Goal: Information Seeking & Learning: Find specific fact

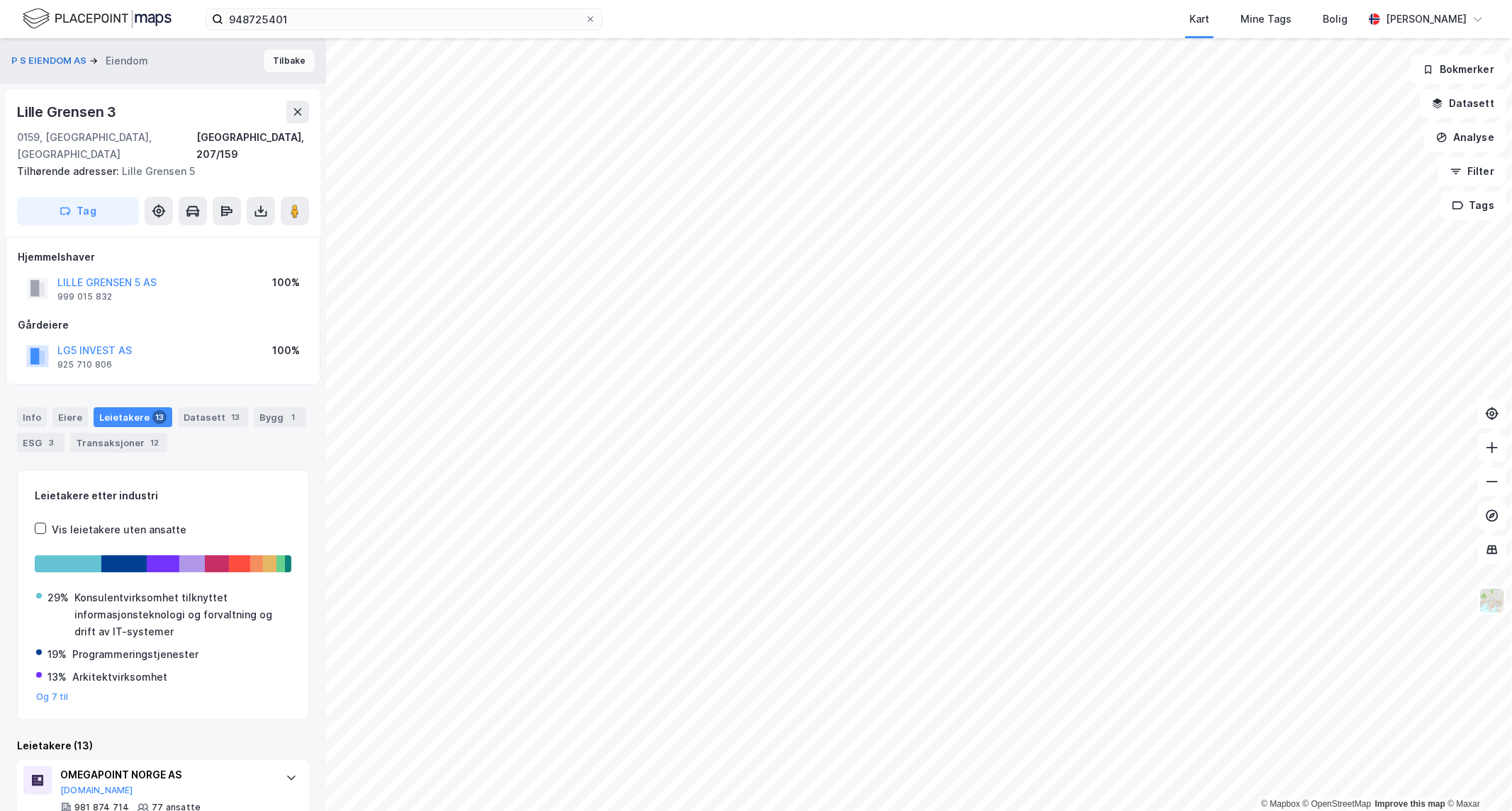
click at [281, 57] on button "Tilbake" at bounding box center [289, 61] width 51 height 23
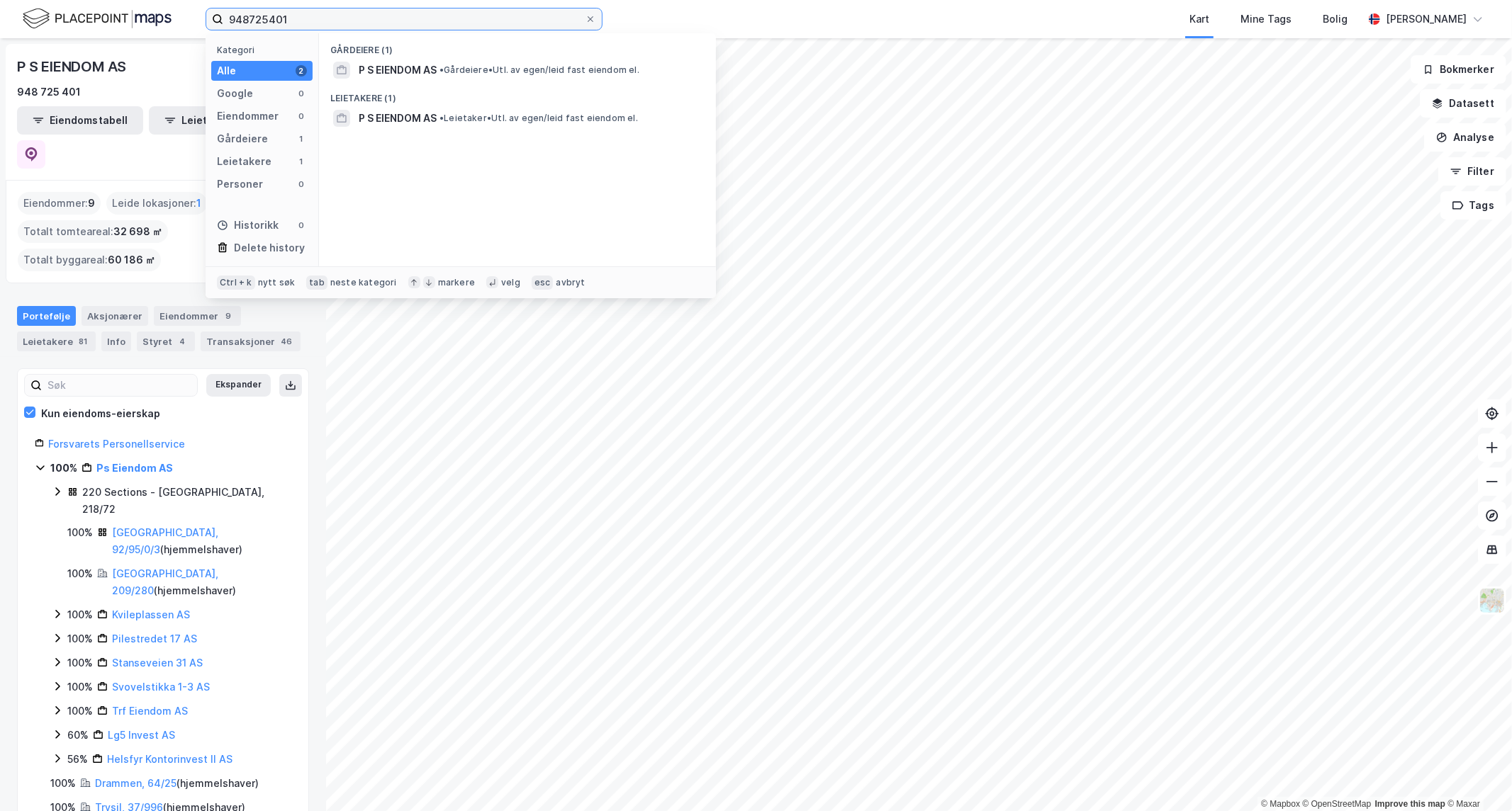
drag, startPoint x: 352, startPoint y: 21, endPoint x: -1087, endPoint y: -14, distance: 1439.4
click at [0, 0] on html "948725401 Kategori Alle 2 Google 0 Eiendommer 0 Gårdeiere 1 Leietakere 1 Person…" at bounding box center [756, 405] width 1512 height 811
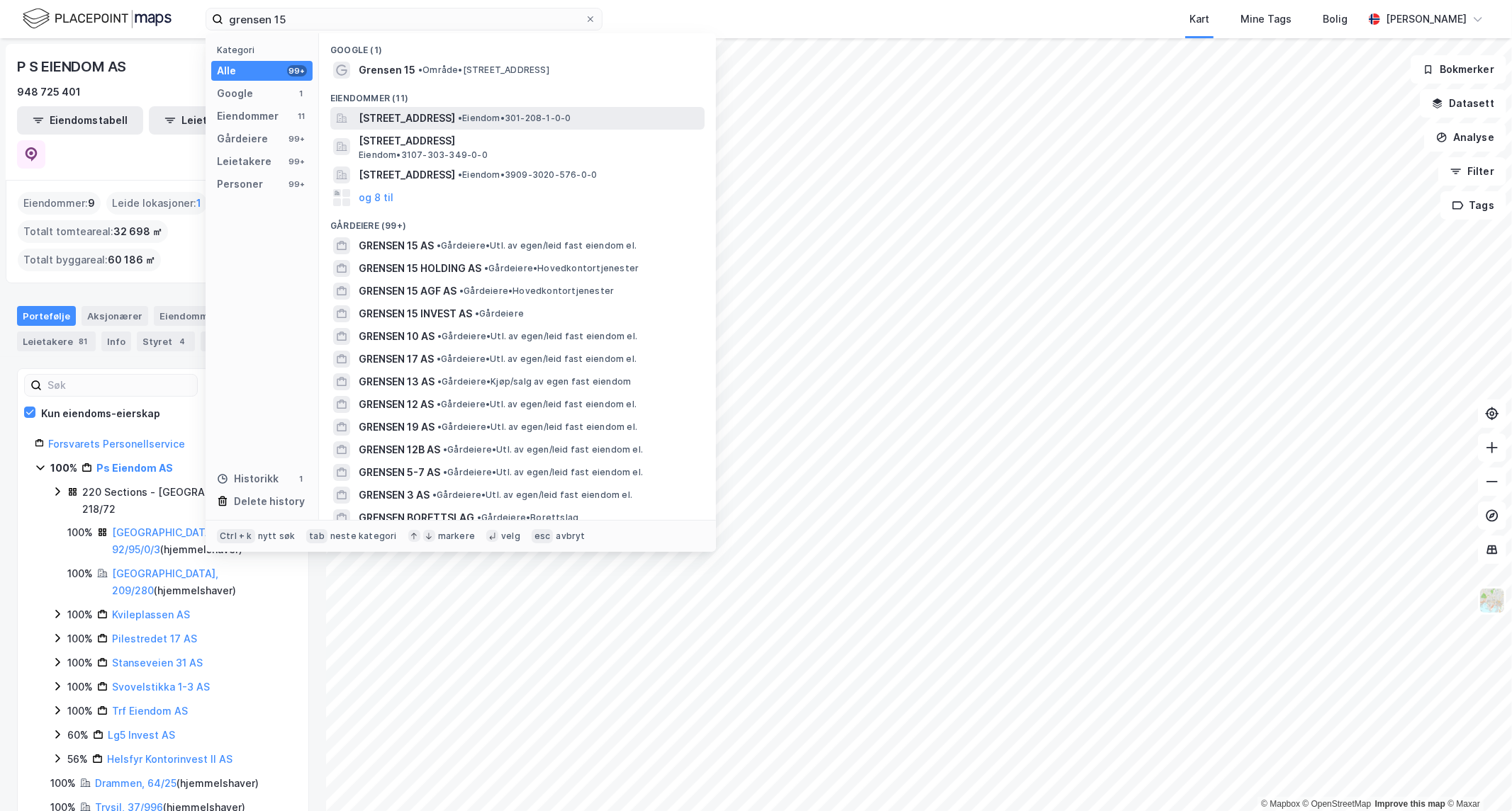
click at [455, 110] on span "[STREET_ADDRESS]" at bounding box center [407, 118] width 97 height 17
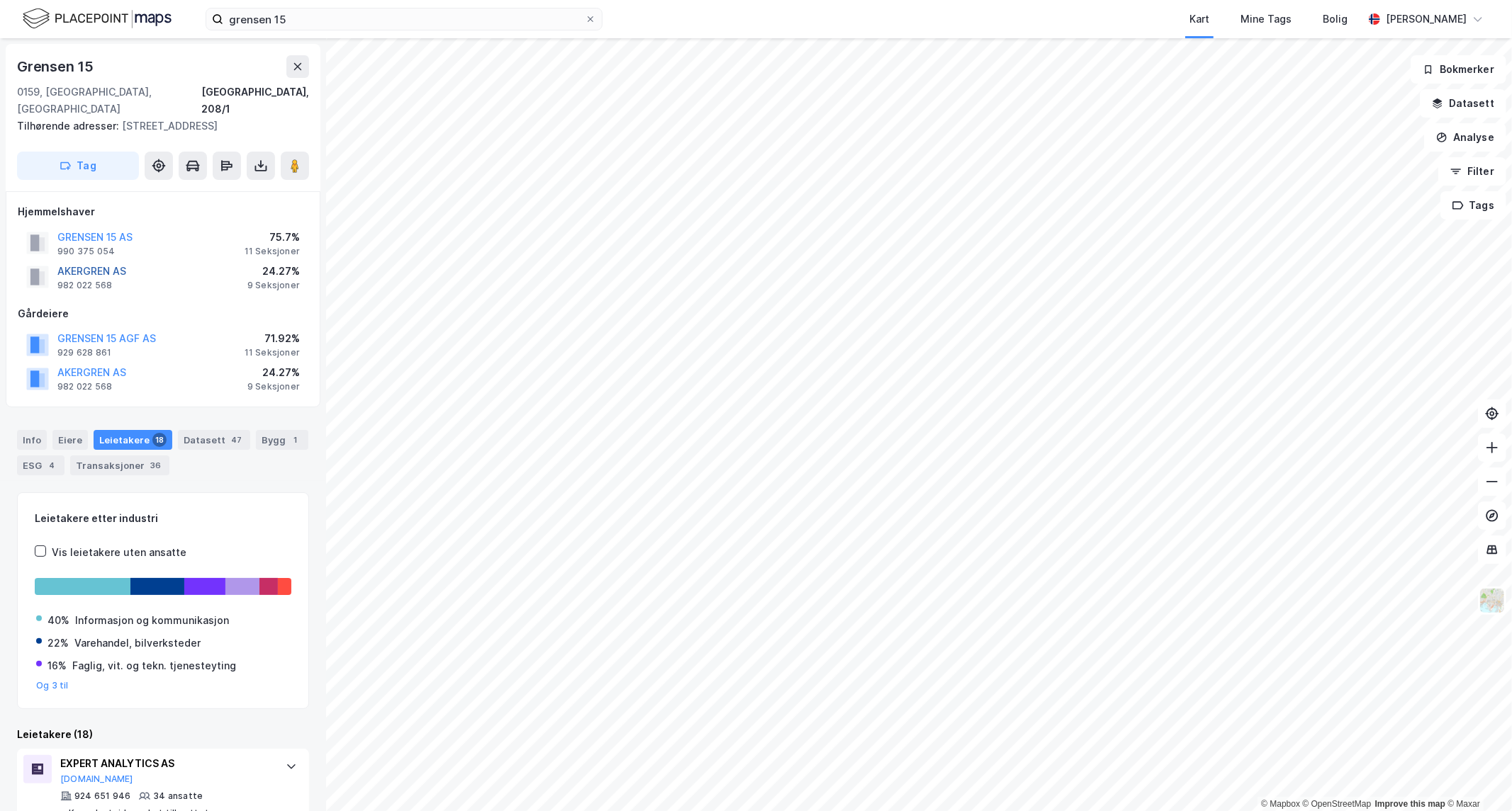
click at [0, 0] on button "AKERGREN AS" at bounding box center [0, 0] width 0 height 0
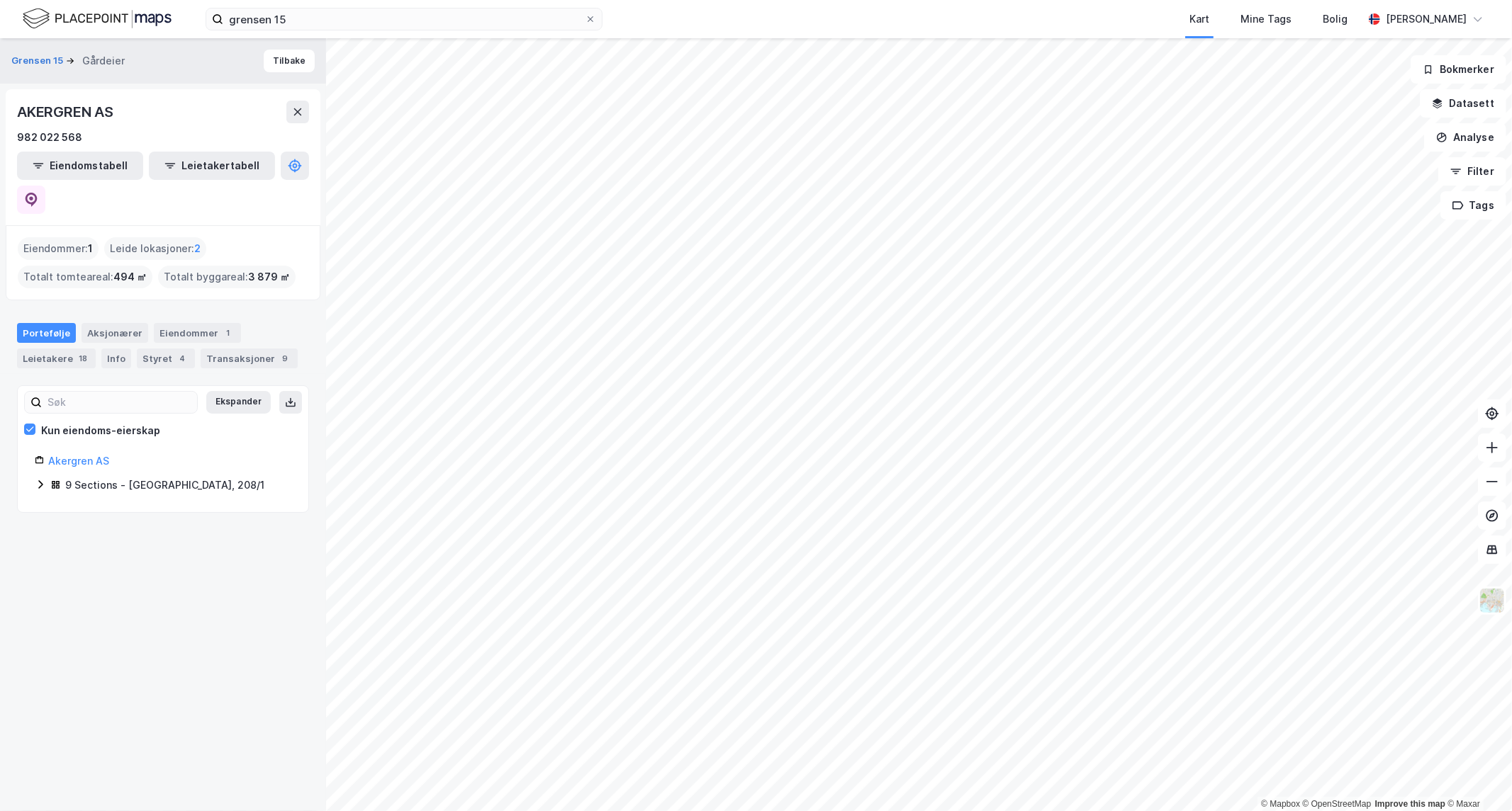
click at [41, 481] on icon at bounding box center [40, 485] width 4 height 9
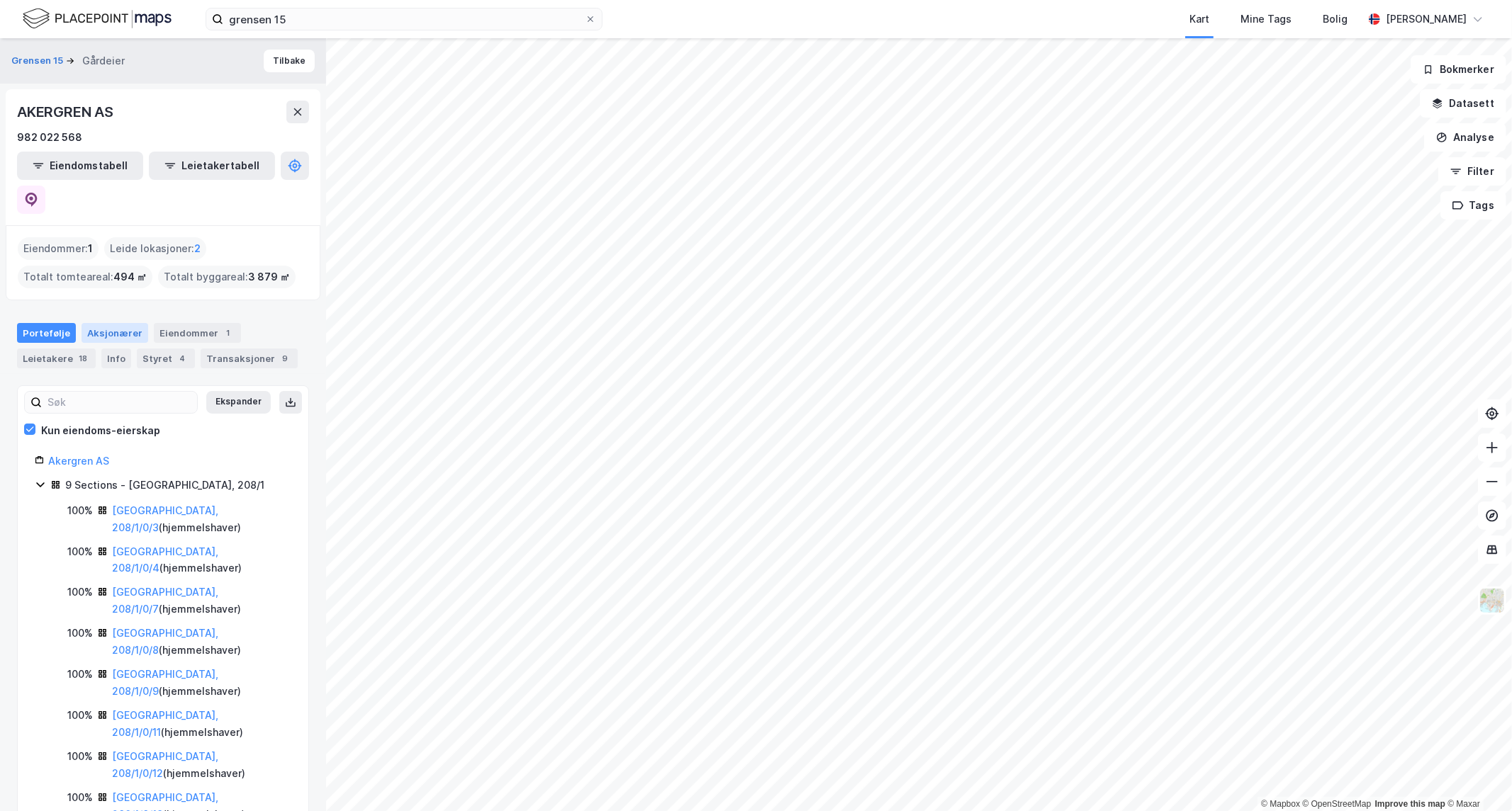
click at [111, 323] on div "Aksjonærer" at bounding box center [114, 333] width 67 height 20
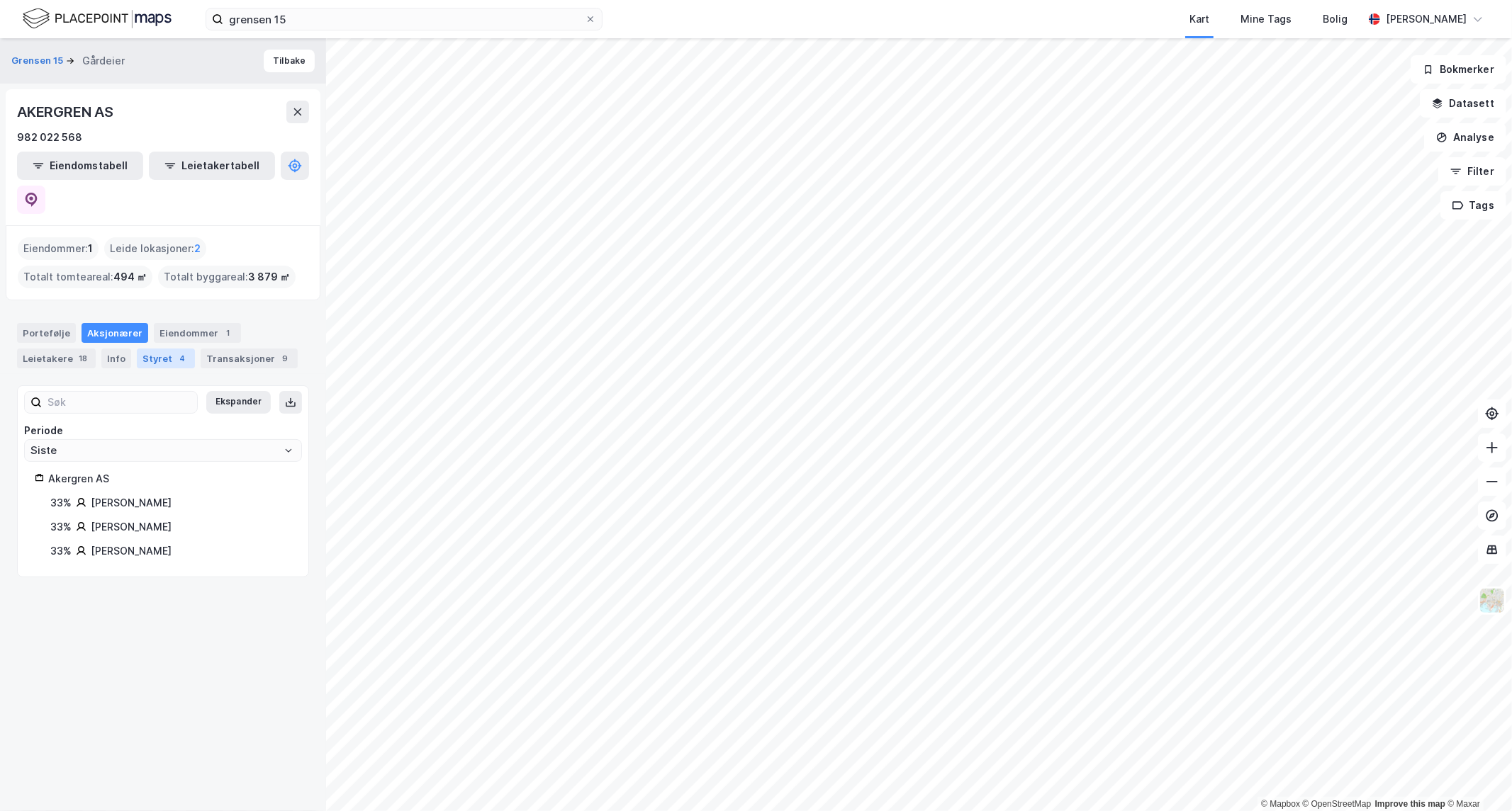
click at [175, 351] on div "4" at bounding box center [183, 358] width 14 height 14
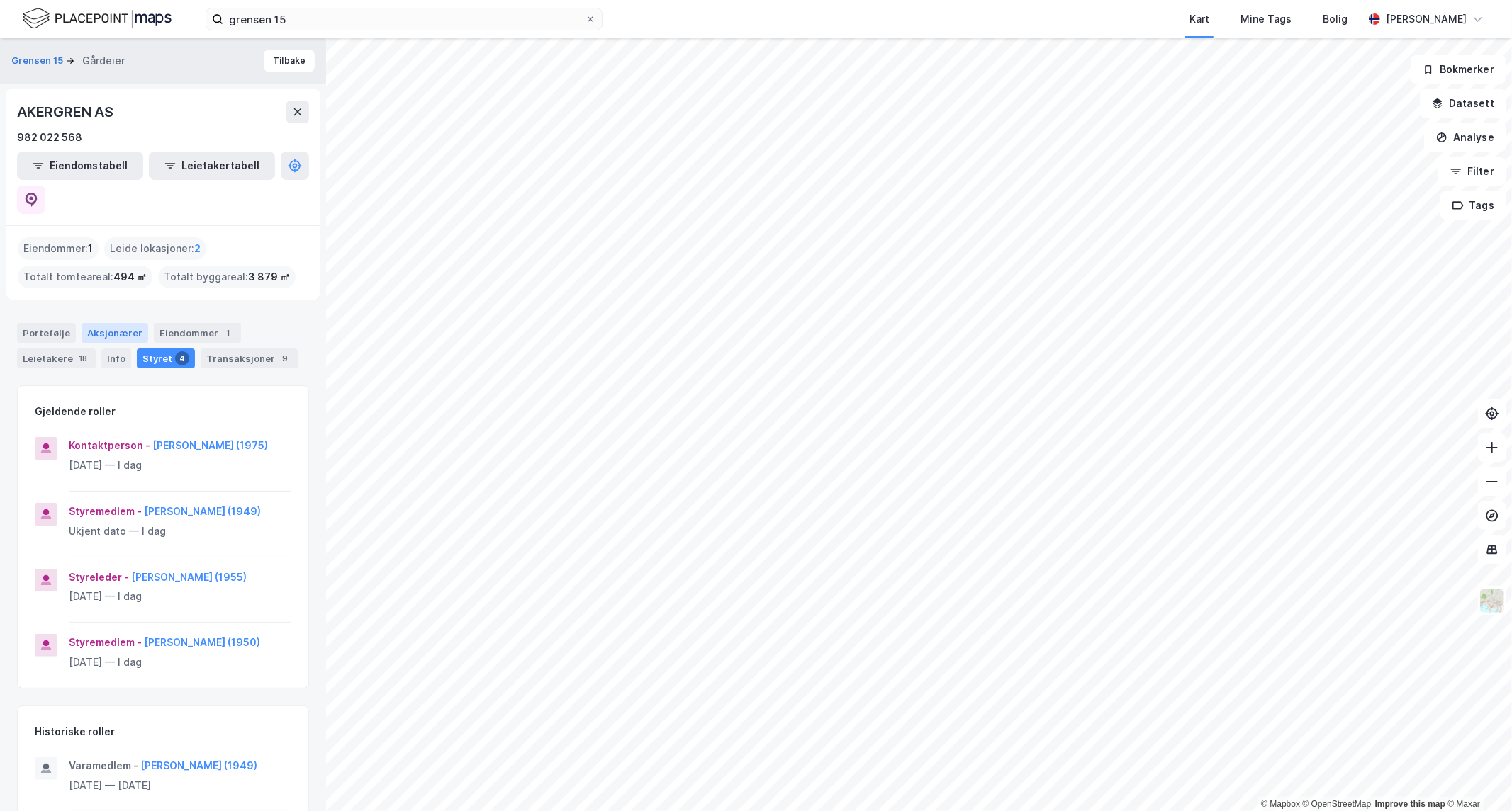
click at [87, 323] on div "Aksjonærer" at bounding box center [114, 333] width 67 height 20
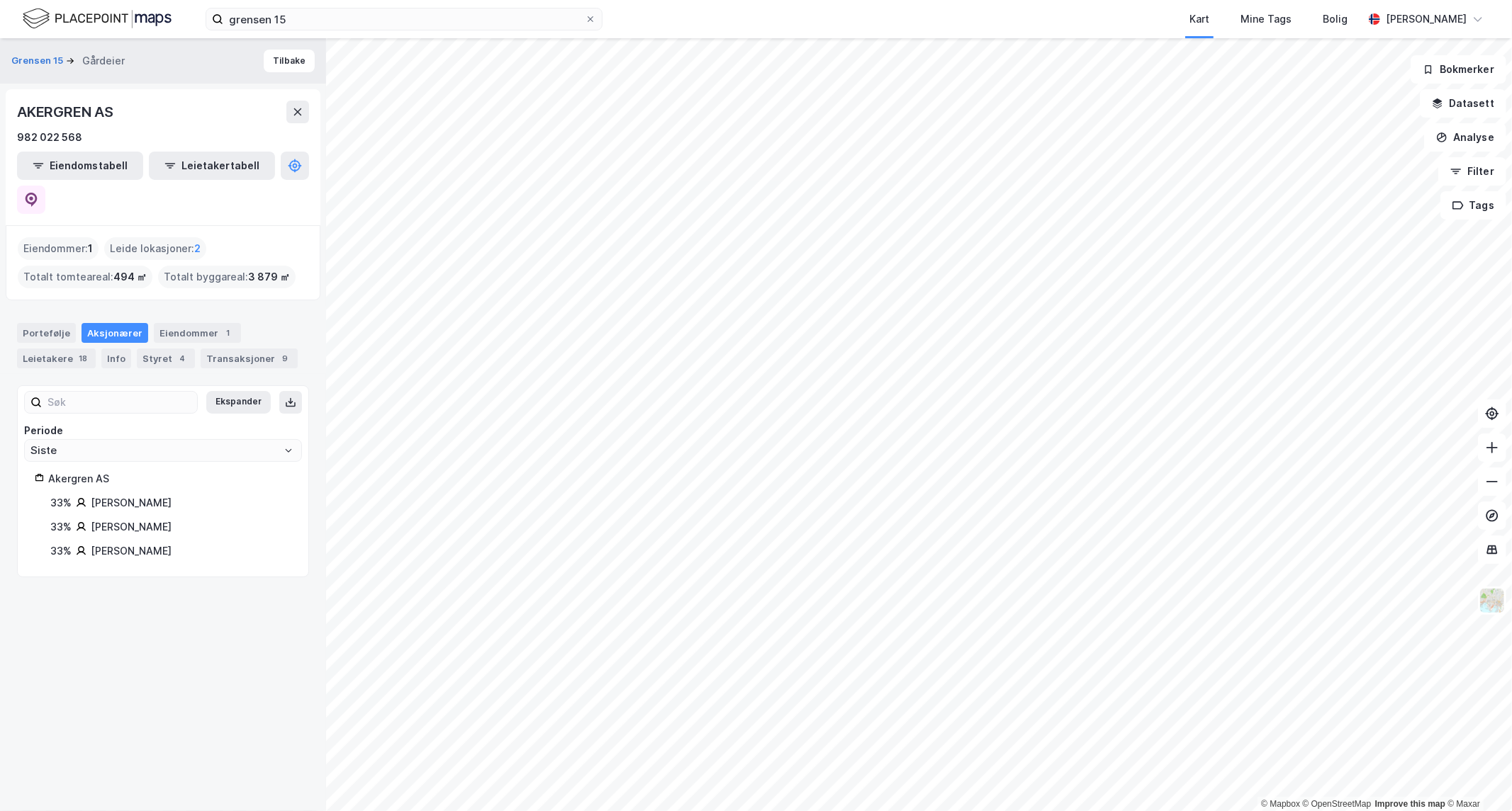
click at [171, 494] on div "[PERSON_NAME]" at bounding box center [131, 502] width 80 height 17
drag, startPoint x: 212, startPoint y: 469, endPoint x: 85, endPoint y: 469, distance: 127.0
click at [85, 494] on div "33% [PERSON_NAME]" at bounding box center [171, 502] width 241 height 17
drag, startPoint x: 298, startPoint y: 20, endPoint x: -425, endPoint y: 106, distance: 728.1
click at [0, 106] on html "grensen 15 Kart Mine Tags Bolig [PERSON_NAME] © Mapbox © OpenStreetMap Improve …" at bounding box center [756, 405] width 1512 height 811
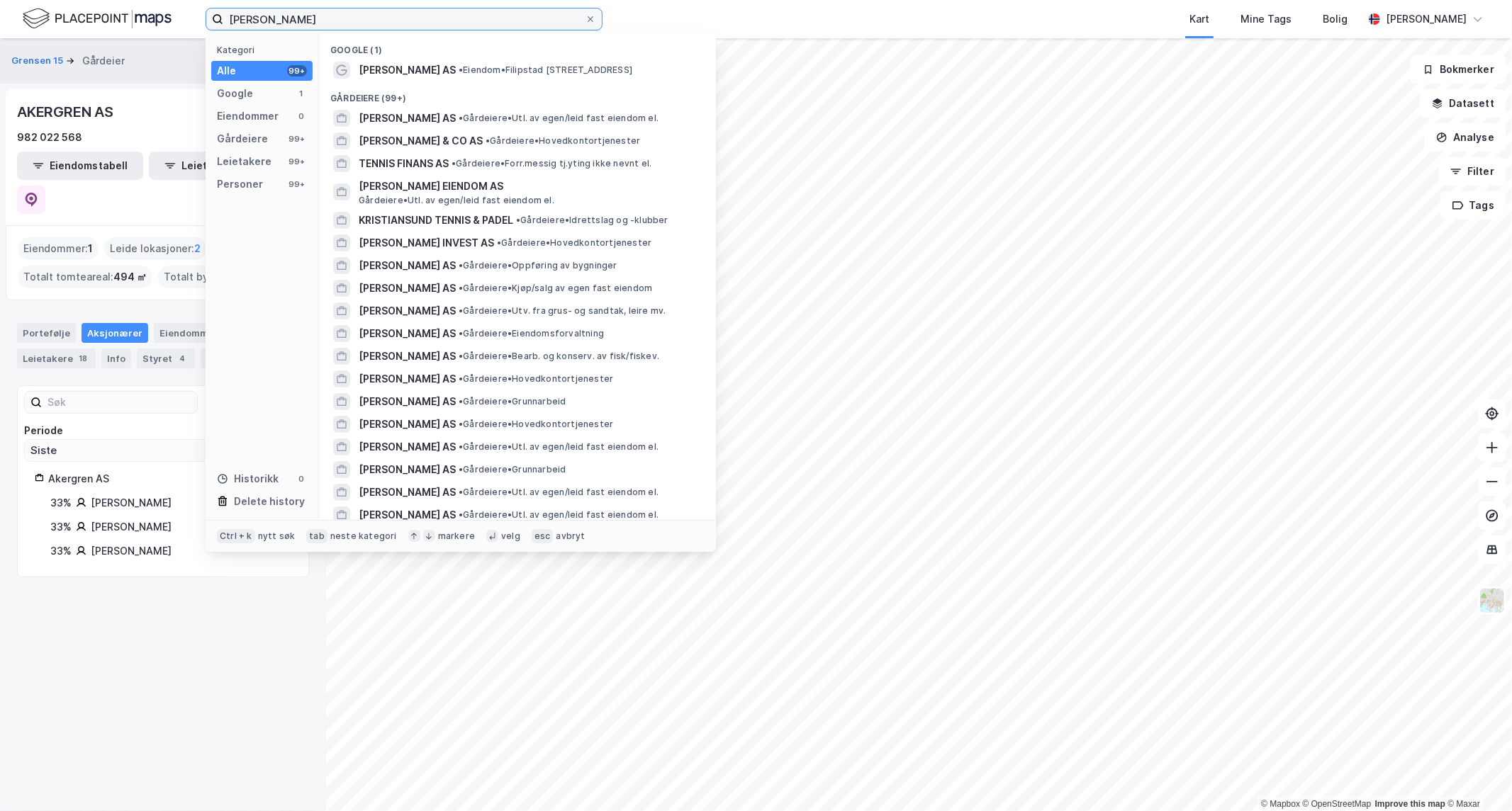
type input "[PERSON_NAME]"
click at [252, 188] on div "Personer" at bounding box center [240, 184] width 46 height 17
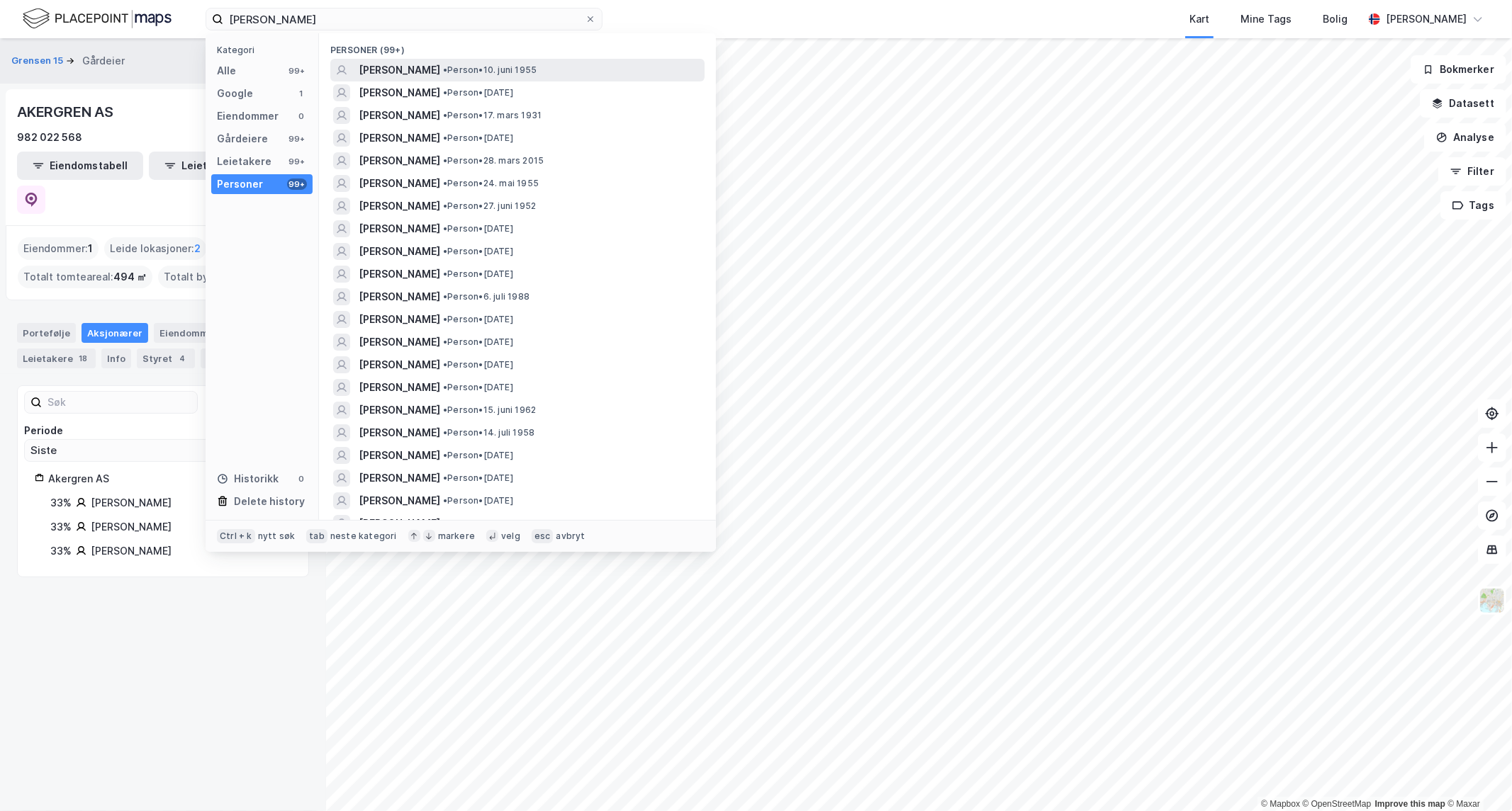
click at [386, 69] on span "[PERSON_NAME]" at bounding box center [399, 70] width 81 height 17
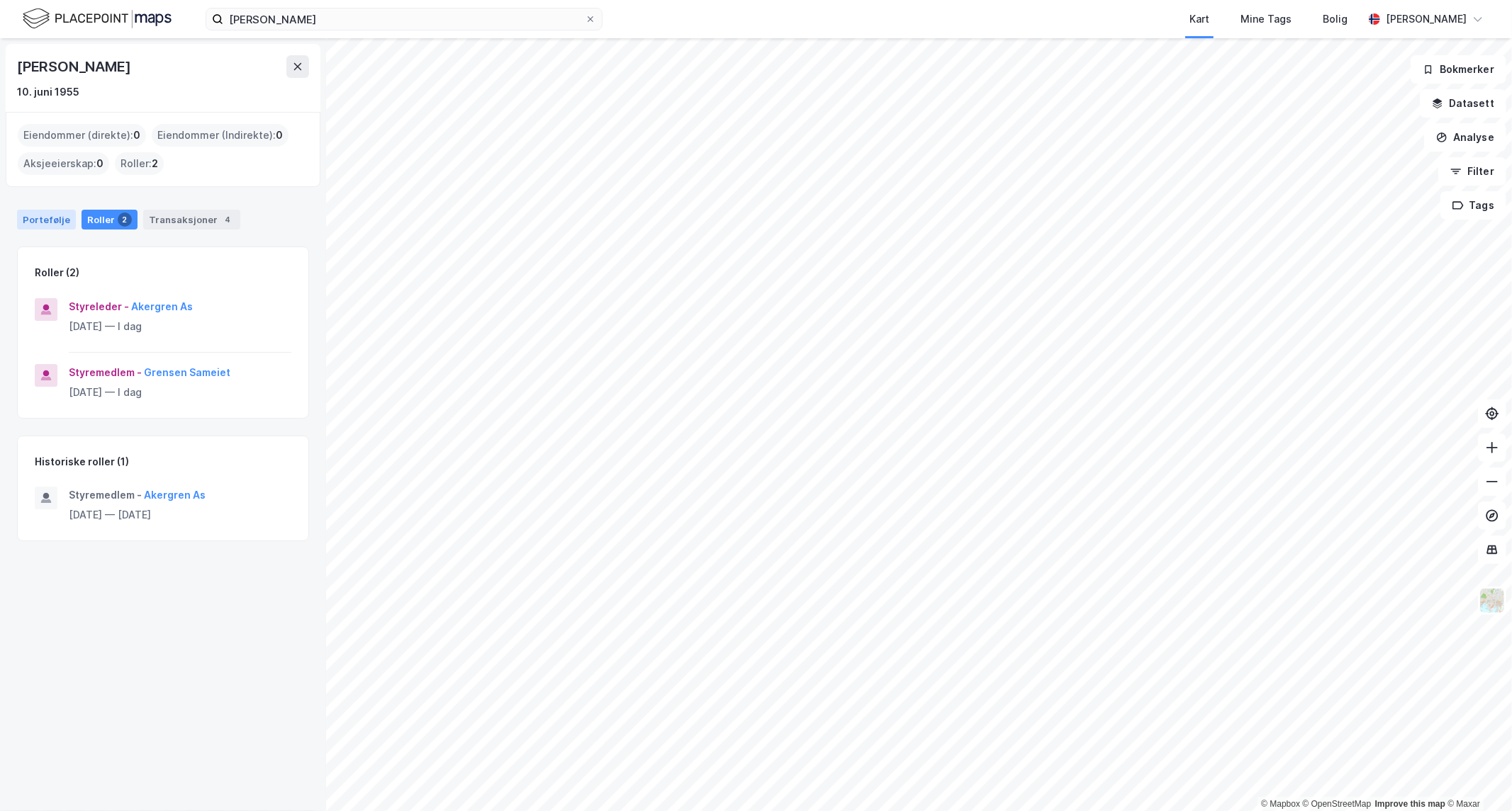
click at [48, 212] on div "Portefølje" at bounding box center [46, 219] width 59 height 20
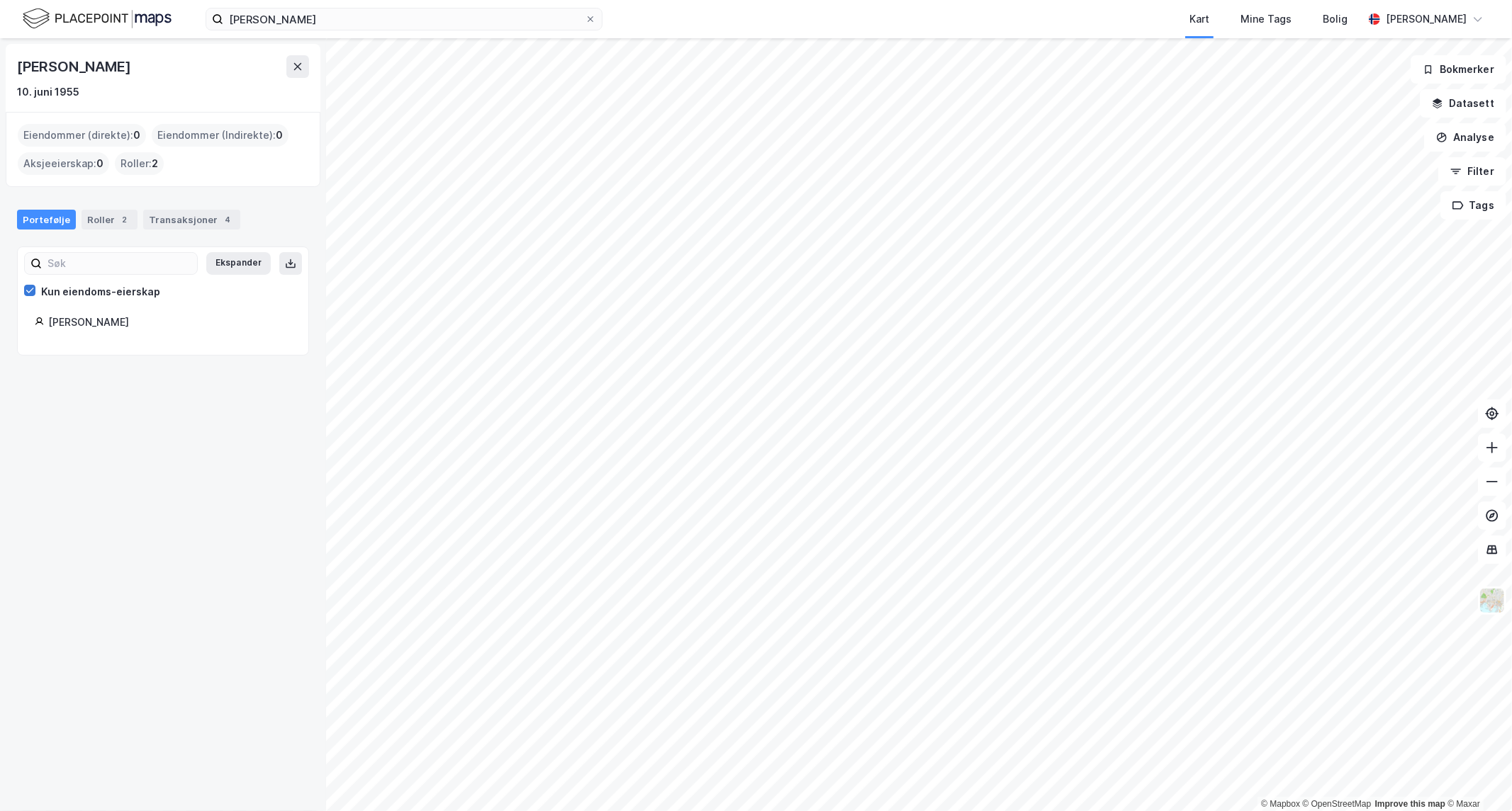
click at [34, 289] on icon at bounding box center [30, 290] width 10 height 10
click at [29, 290] on icon at bounding box center [30, 290] width 10 height 10
